Goal: Transaction & Acquisition: Subscribe to service/newsletter

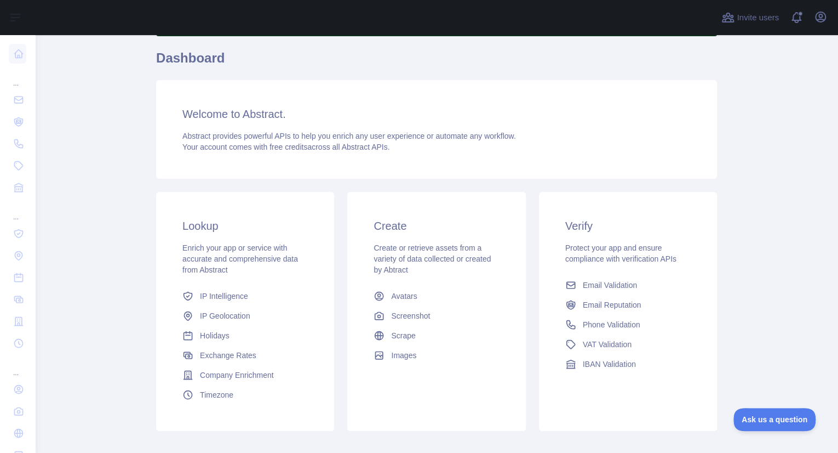
scroll to position [85, 0]
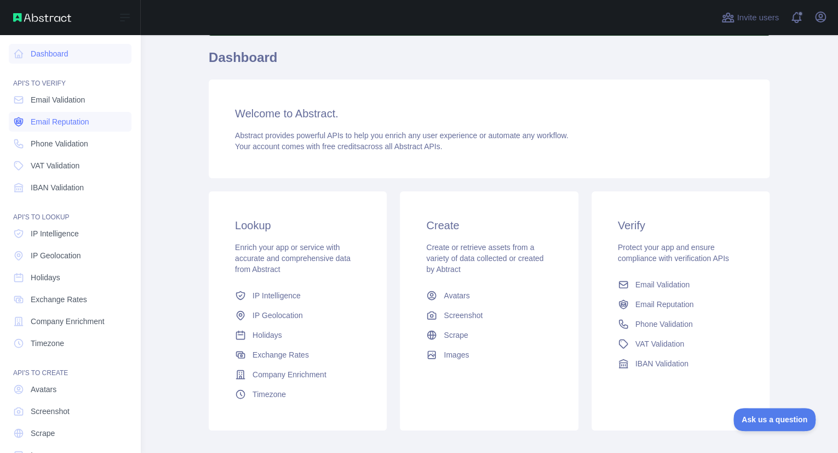
click at [46, 119] on span "Email Reputation" at bounding box center [60, 121] width 59 height 11
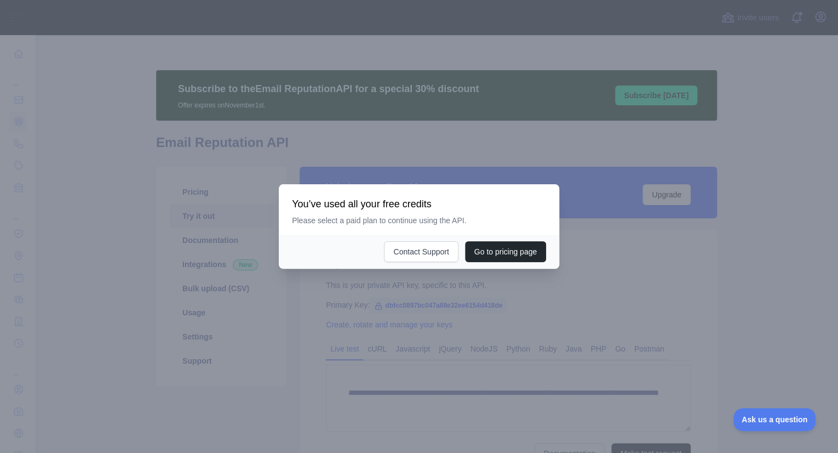
click at [384, 316] on div at bounding box center [419, 226] width 838 height 453
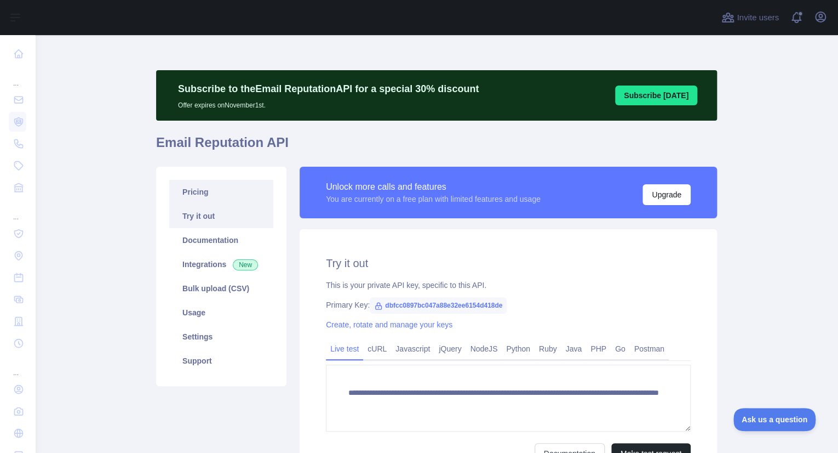
click at [205, 194] on link "Pricing" at bounding box center [221, 192] width 104 height 24
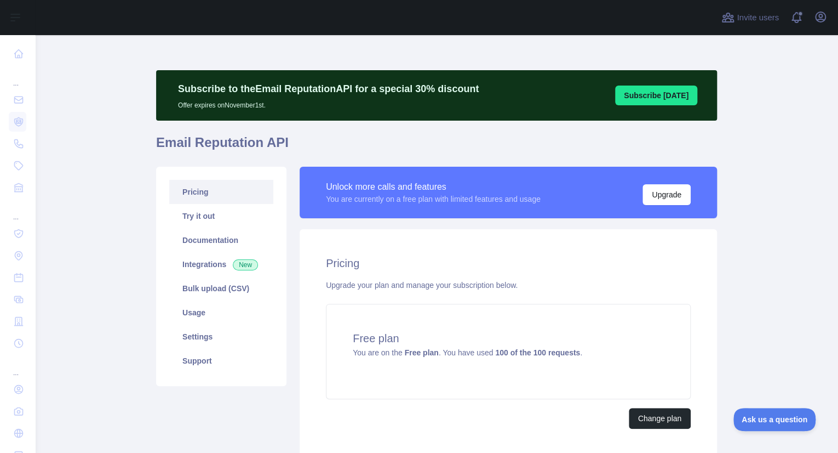
scroll to position [83, 0]
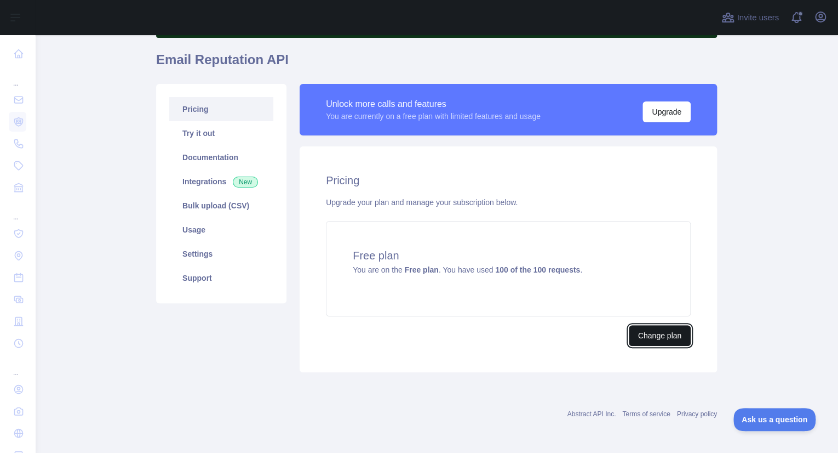
click at [653, 331] on button "Change plan" at bounding box center [660, 335] width 62 height 21
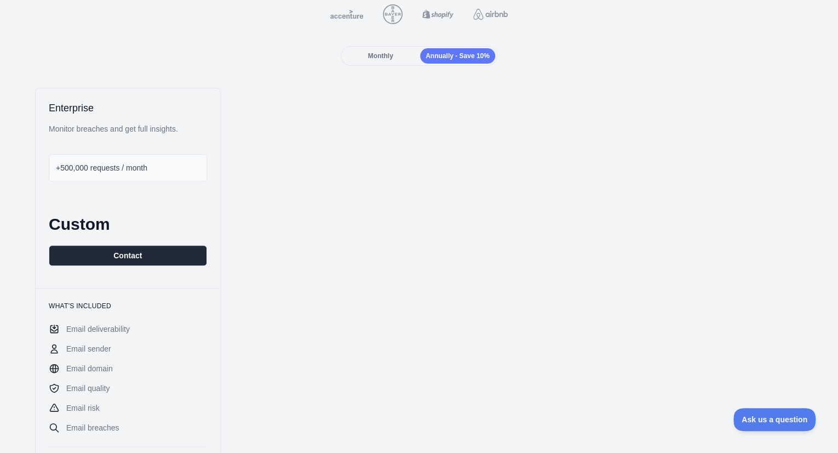
scroll to position [112, 0]
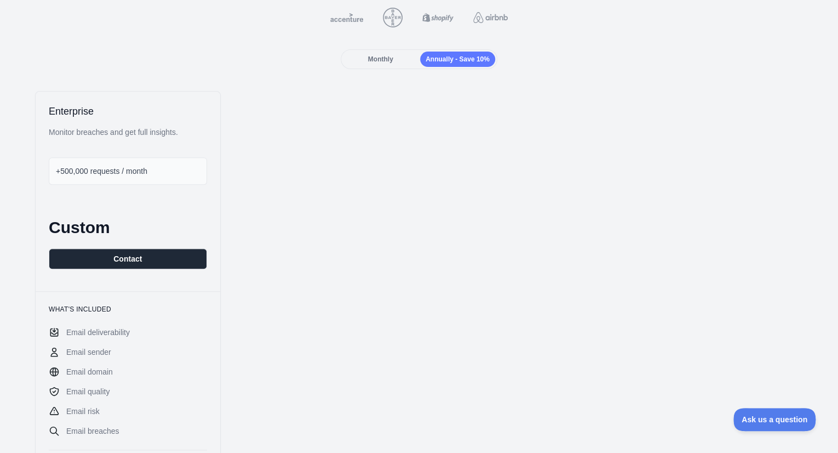
click at [377, 60] on span "Monthly" at bounding box center [380, 59] width 25 height 8
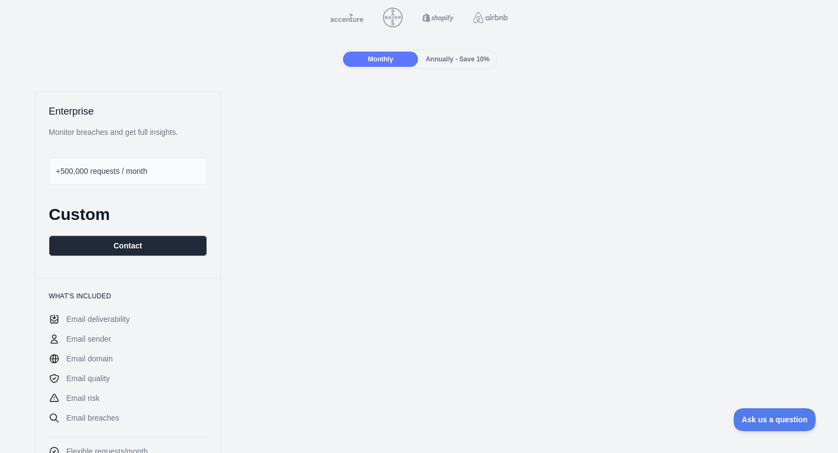
click at [446, 60] on span "Annually - Save 10%" at bounding box center [458, 59] width 64 height 8
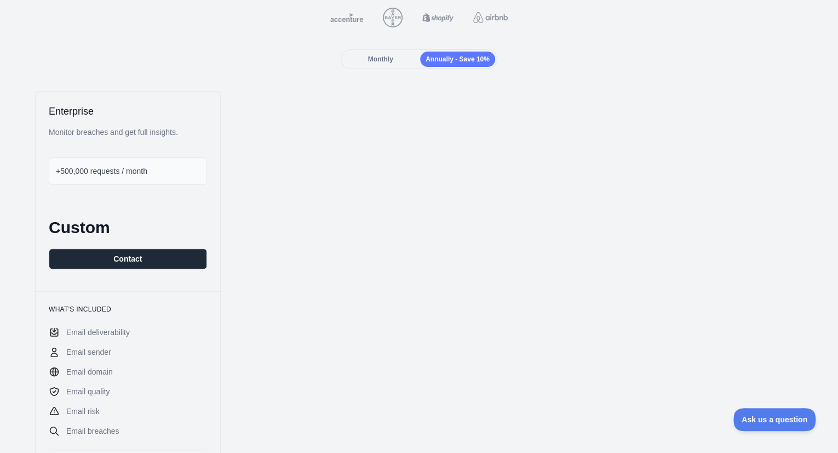
click at [388, 64] on div "Monthly" at bounding box center [380, 59] width 75 height 15
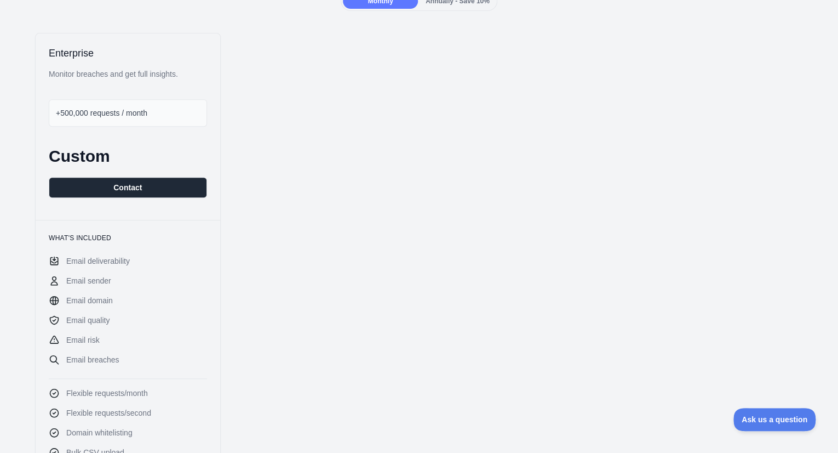
scroll to position [166, 0]
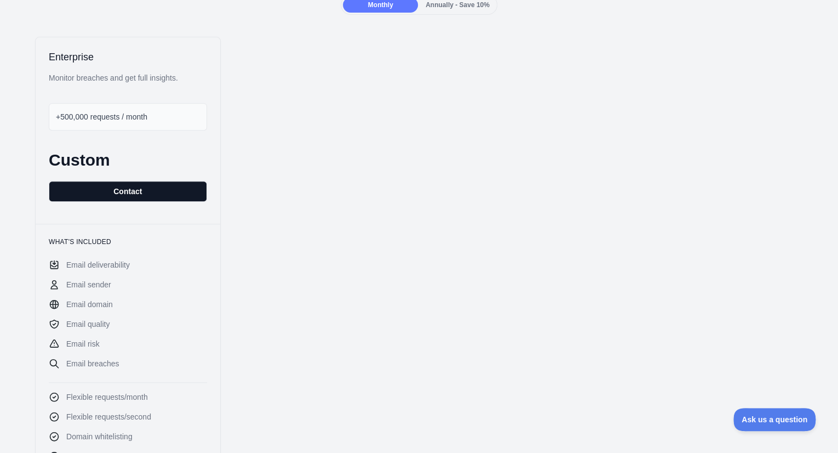
click at [118, 187] on button "Contact" at bounding box center [128, 191] width 158 height 21
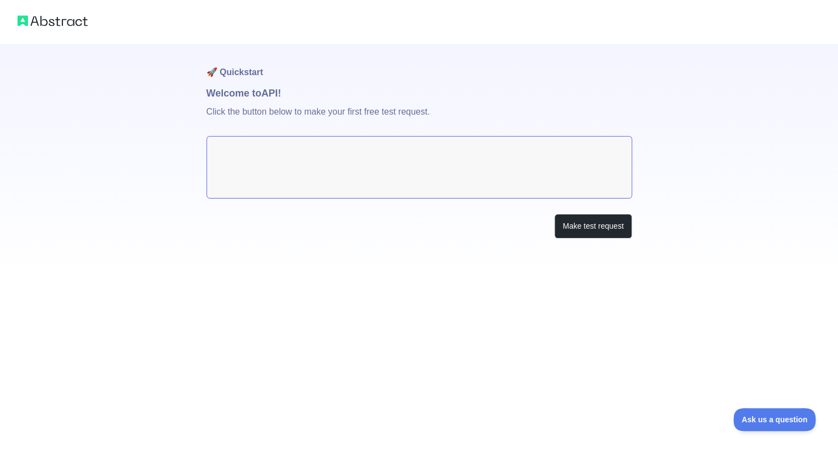
click at [340, 145] on textarea at bounding box center [420, 167] width 426 height 62
